Goal: Transaction & Acquisition: Obtain resource

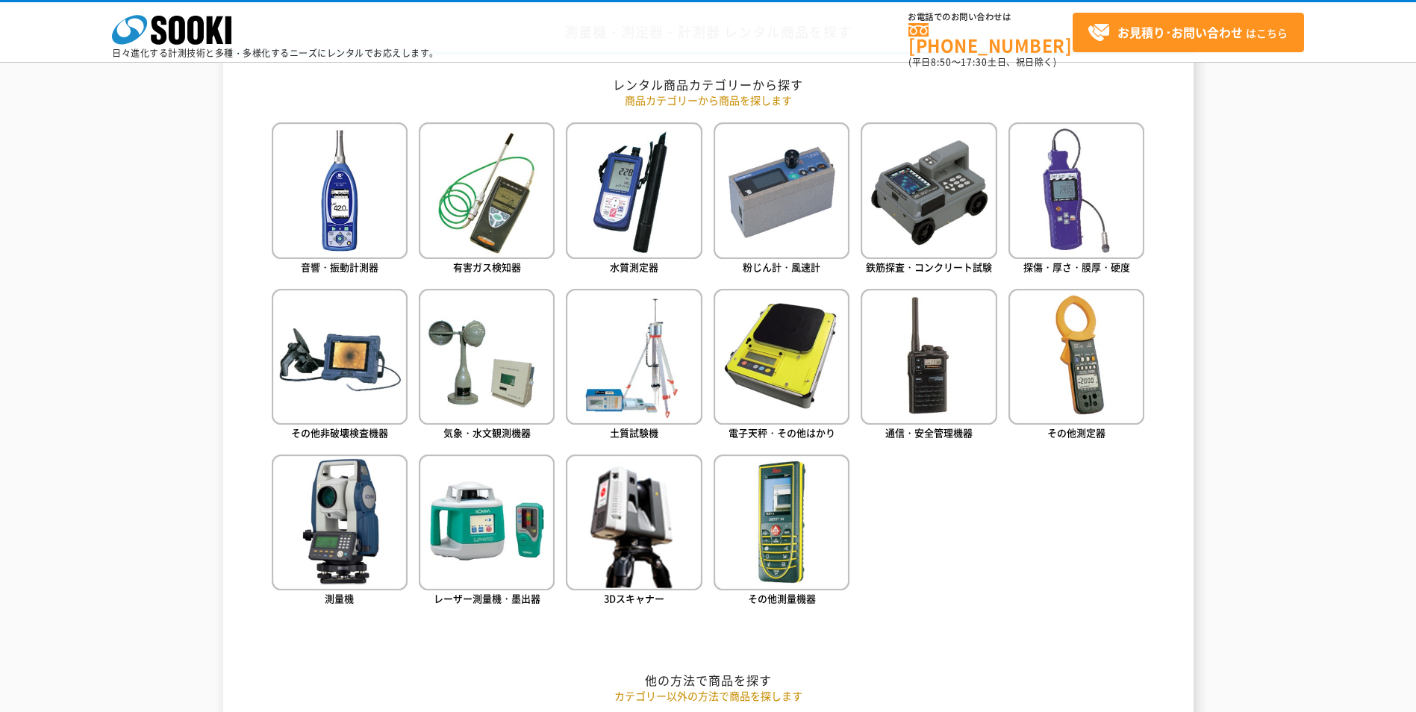
scroll to position [672, 0]
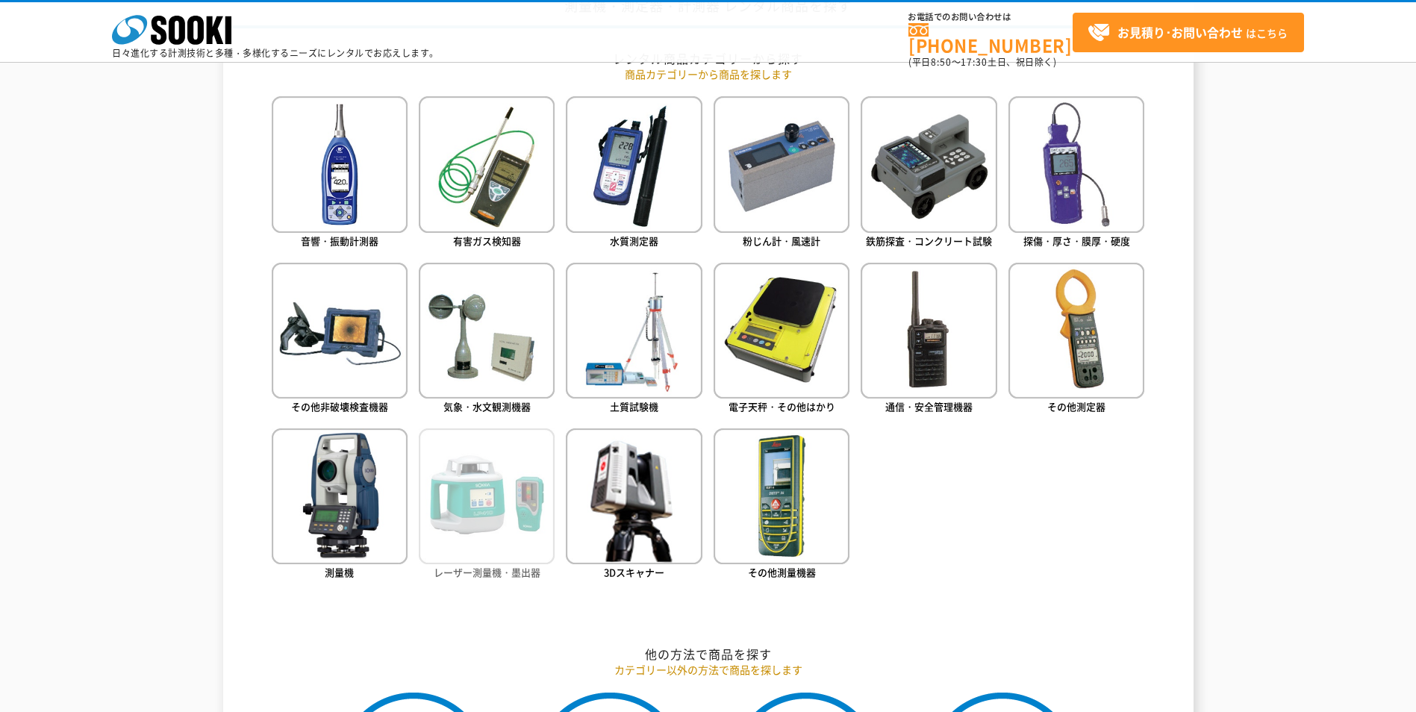
click at [523, 522] on img at bounding box center [487, 496] width 136 height 136
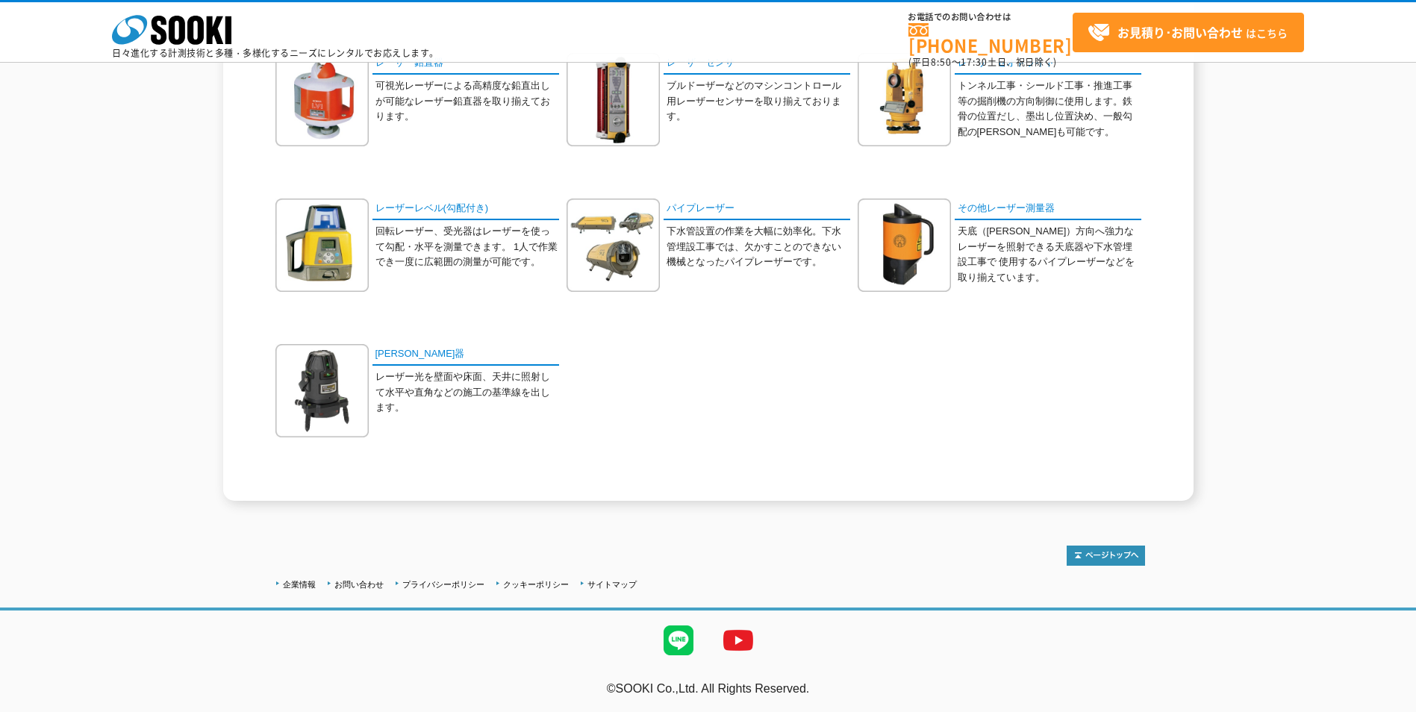
scroll to position [194, 0]
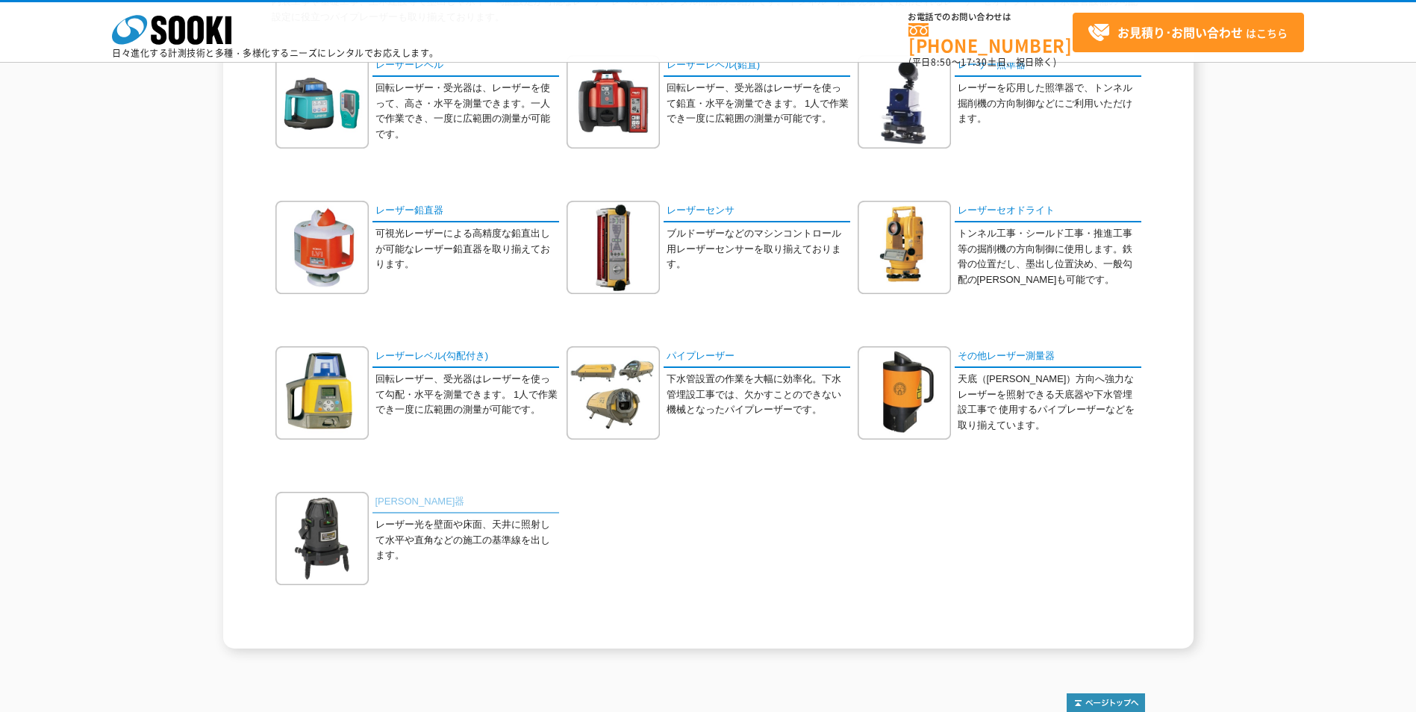
click at [395, 497] on link "墨出器" at bounding box center [465, 503] width 187 height 22
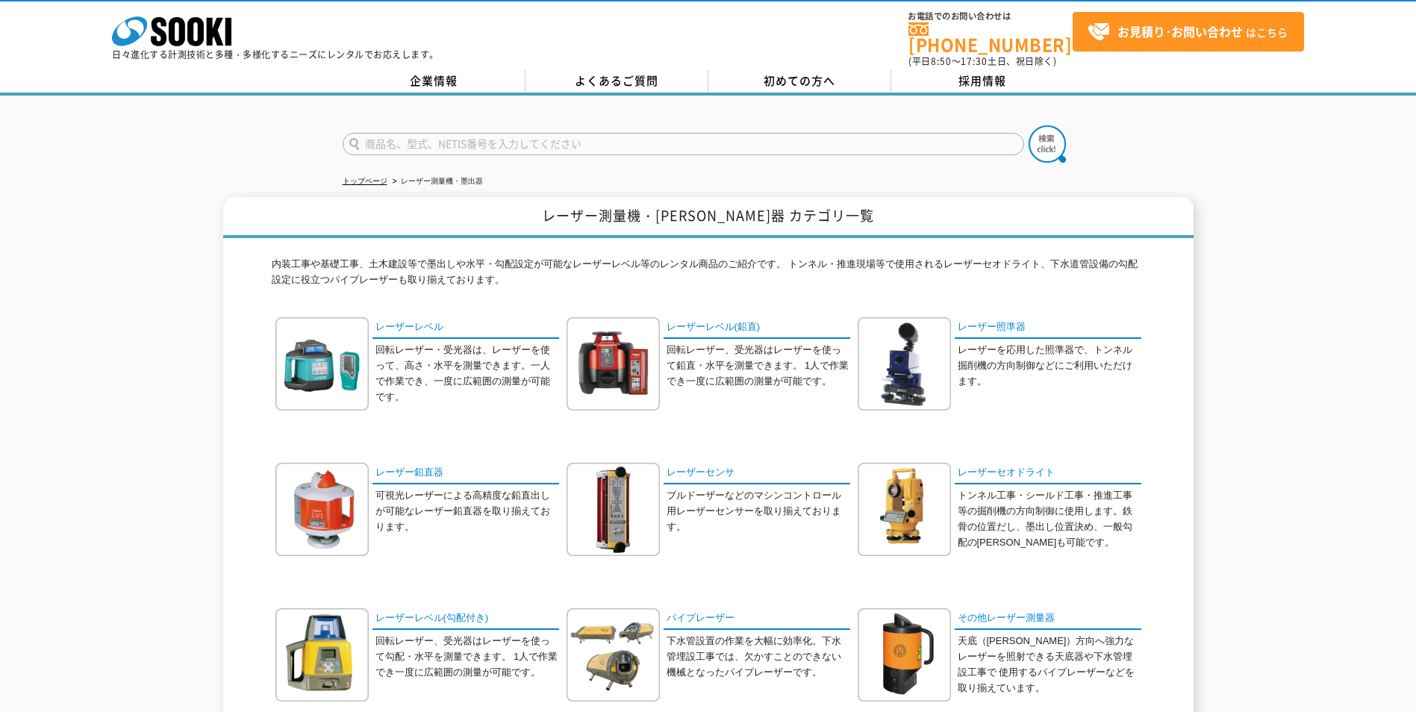
scroll to position [0, 0]
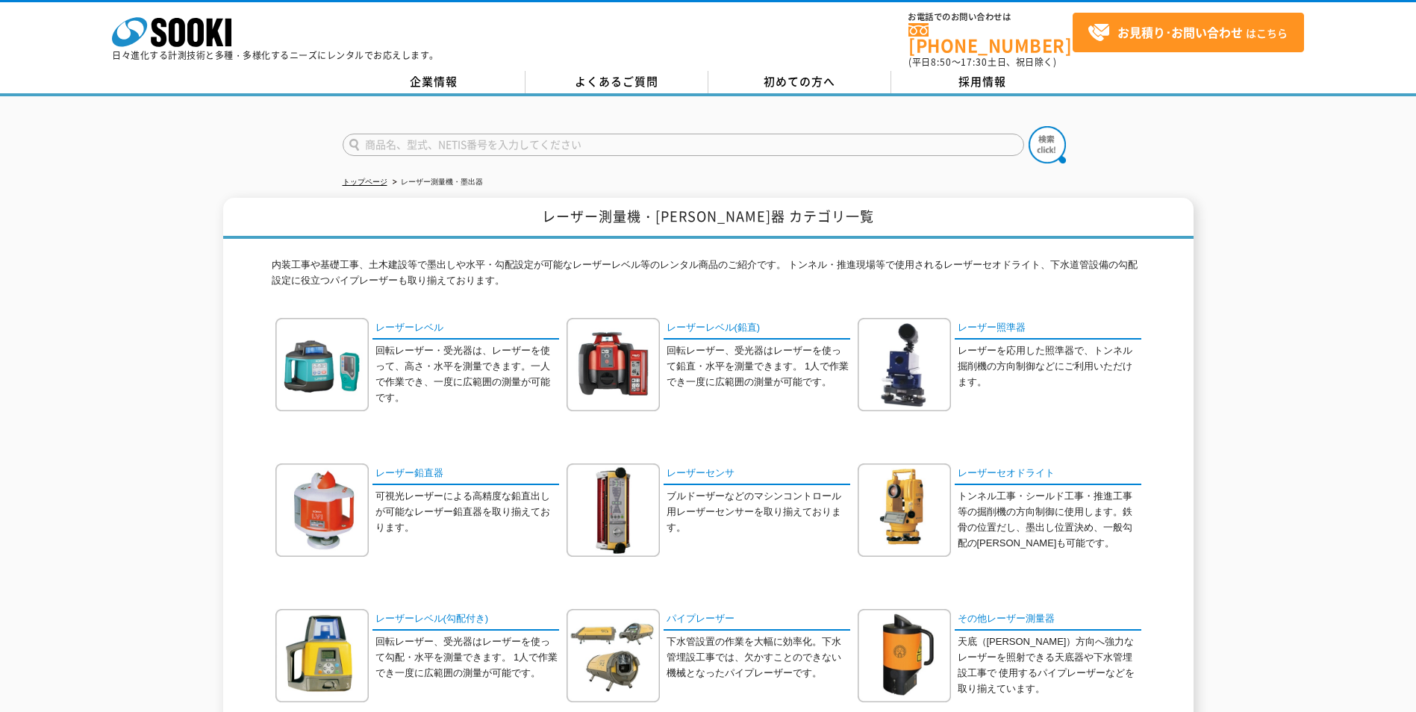
click at [427, 137] on input "text" at bounding box center [683, 145] width 681 height 22
type input "X"
type input "XT440"
click at [1054, 134] on img at bounding box center [1047, 144] width 37 height 37
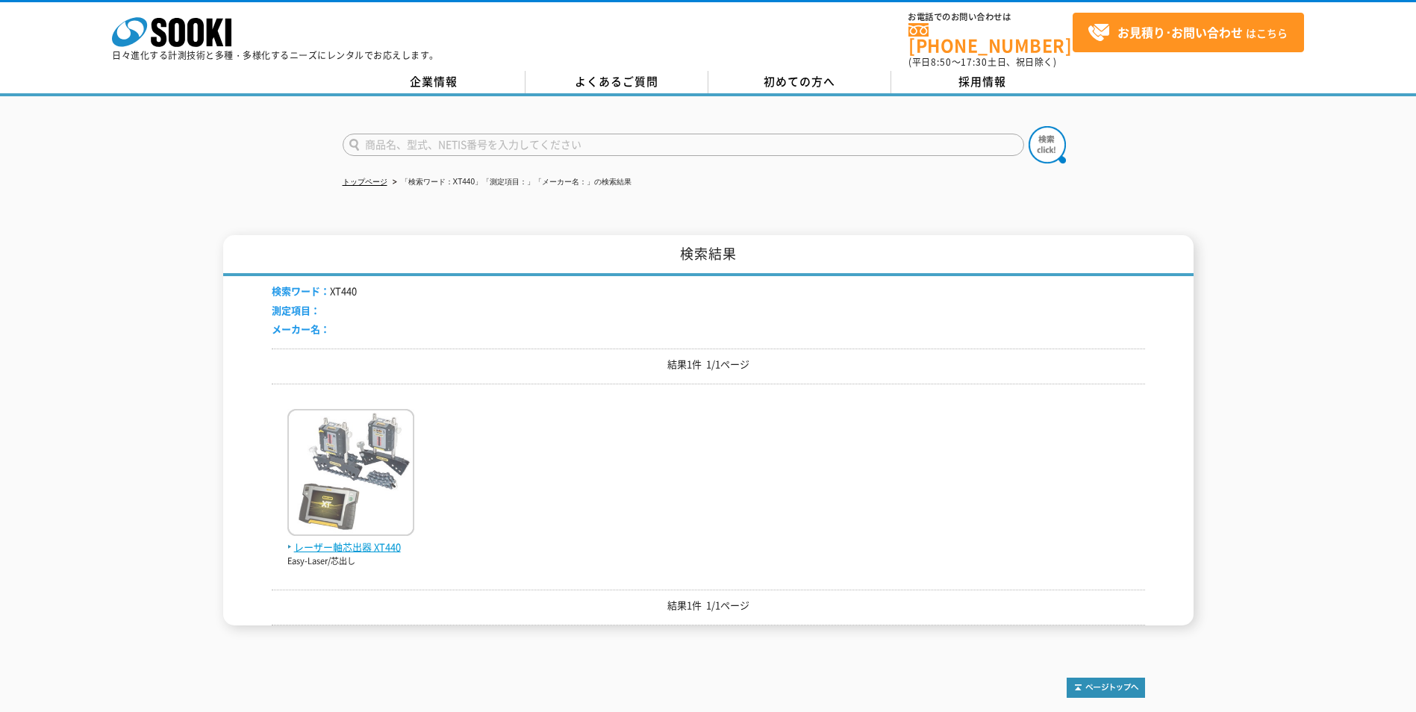
click at [366, 540] on span "レーザー軸芯出器 XT440" at bounding box center [350, 548] width 127 height 16
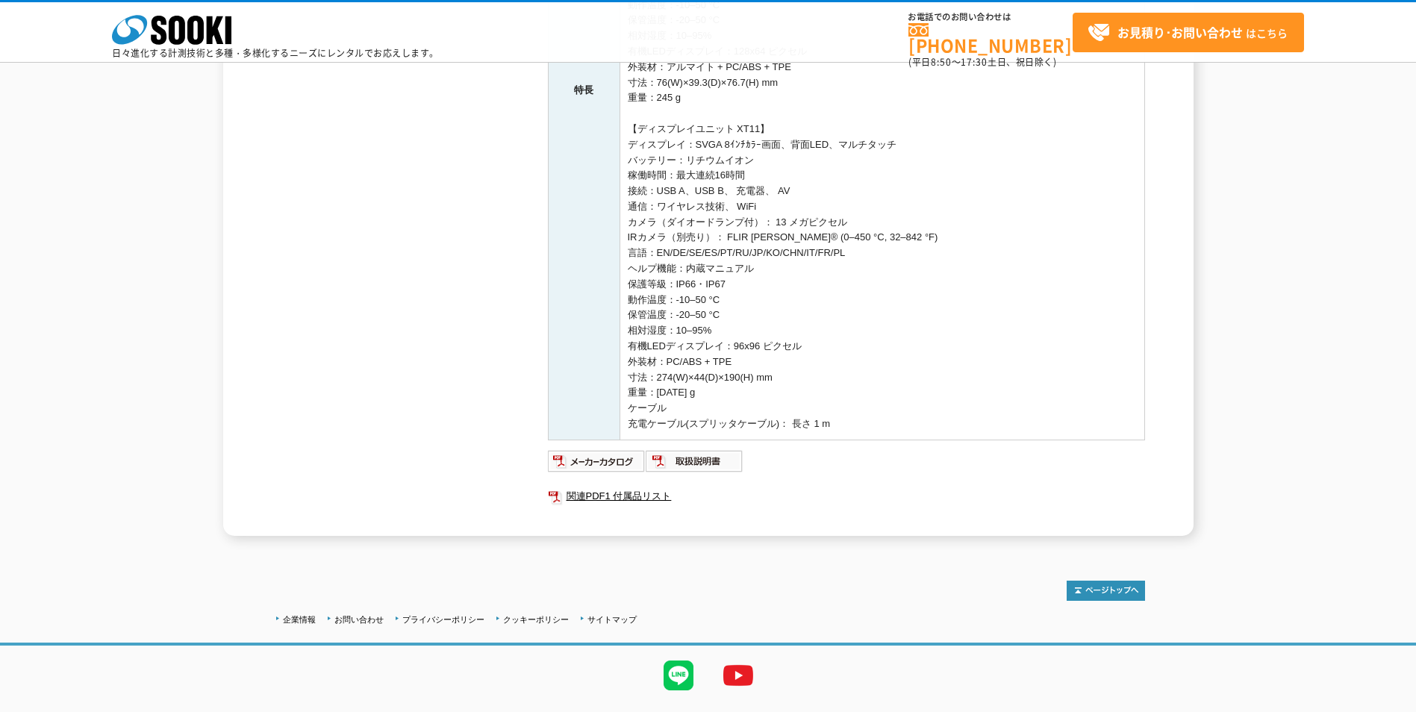
scroll to position [566, 0]
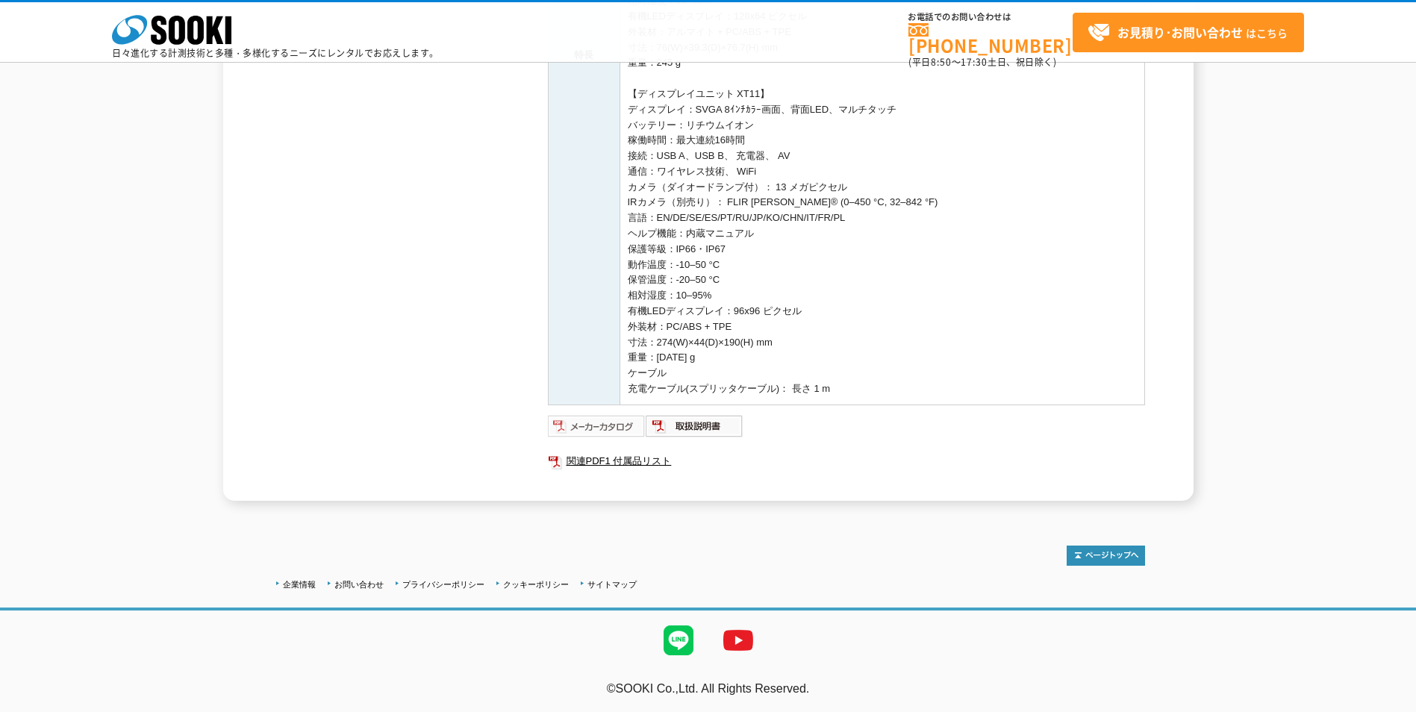
click at [605, 421] on img at bounding box center [597, 426] width 98 height 24
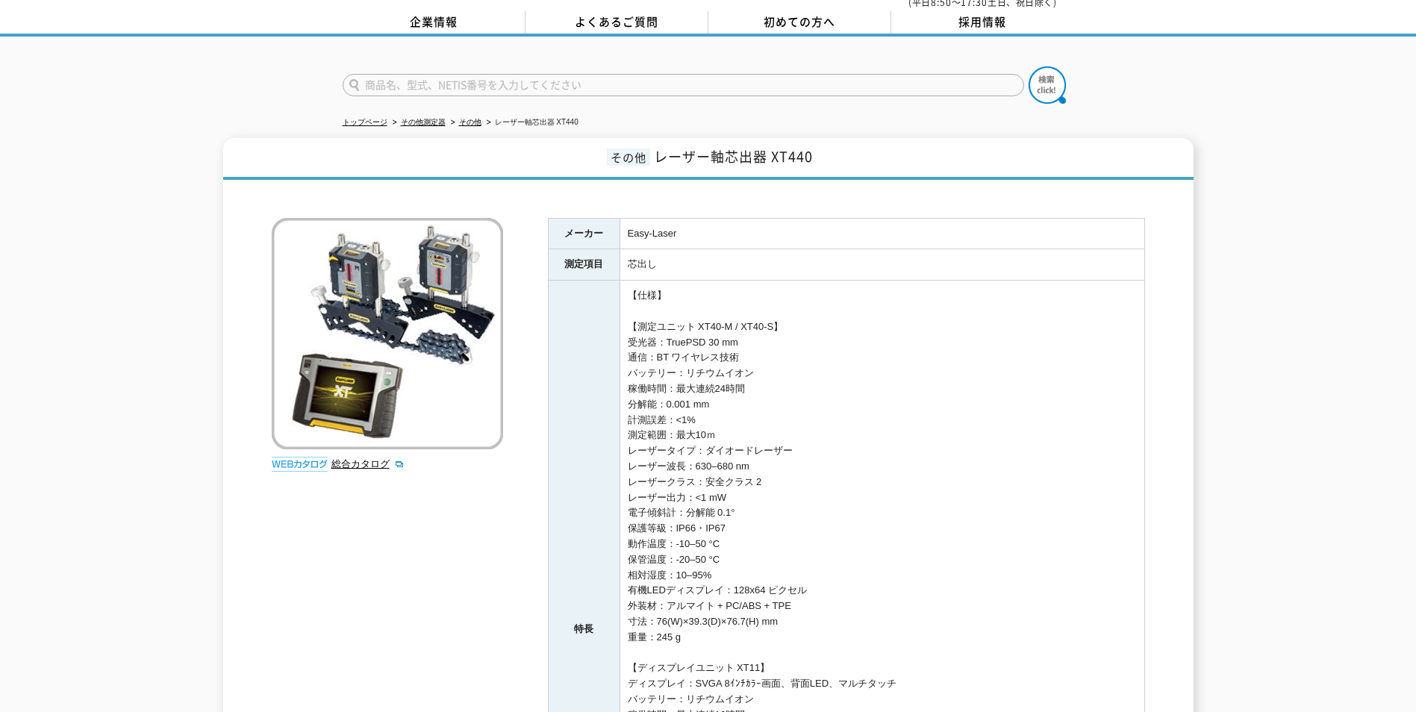
scroll to position [0, 0]
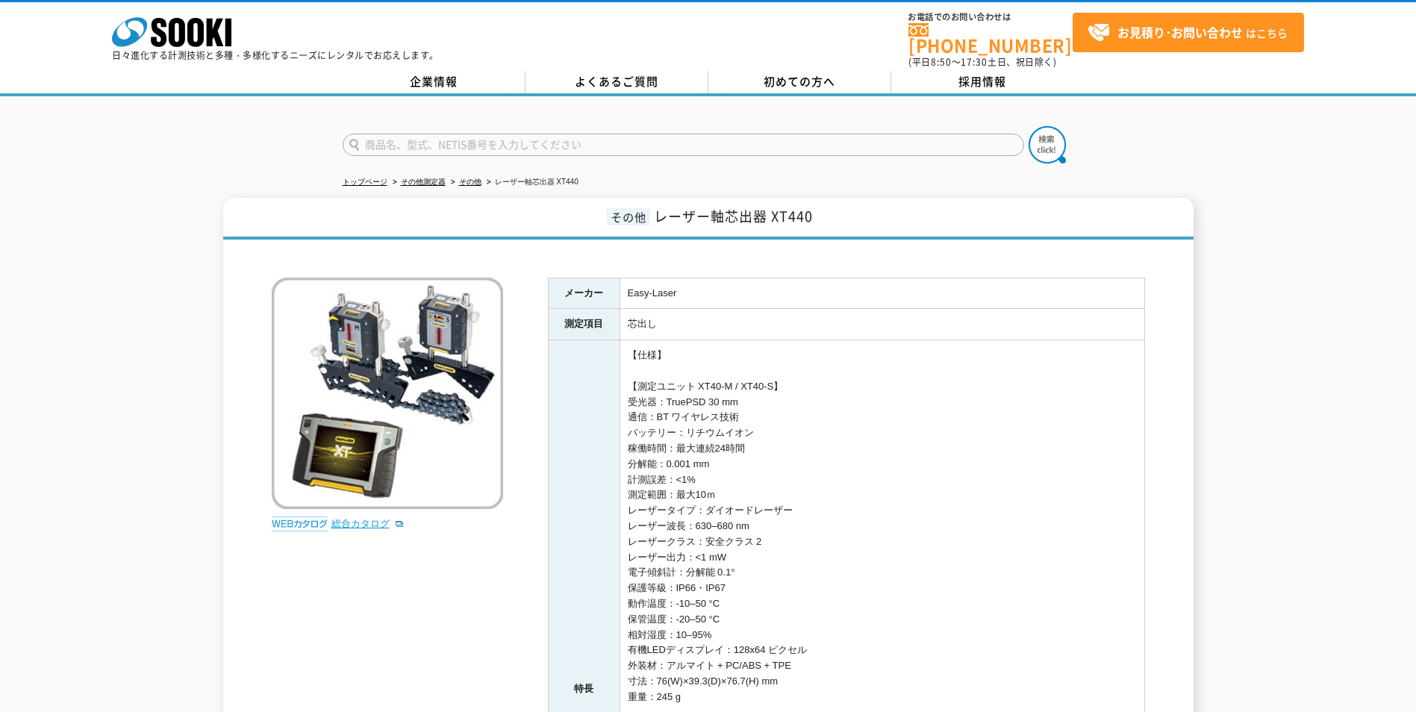
click at [364, 518] on link "総合カタログ" at bounding box center [367, 523] width 73 height 11
